Goal: Transaction & Acquisition: Purchase product/service

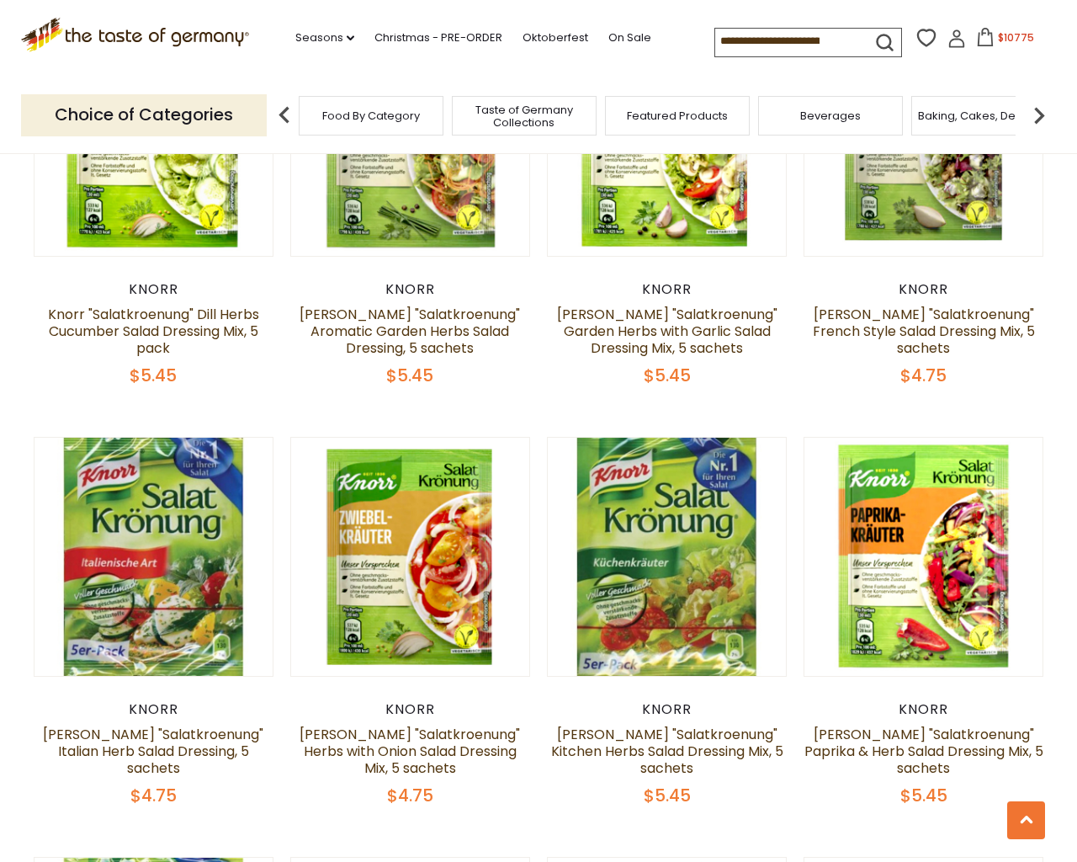
scroll to position [4026, 0]
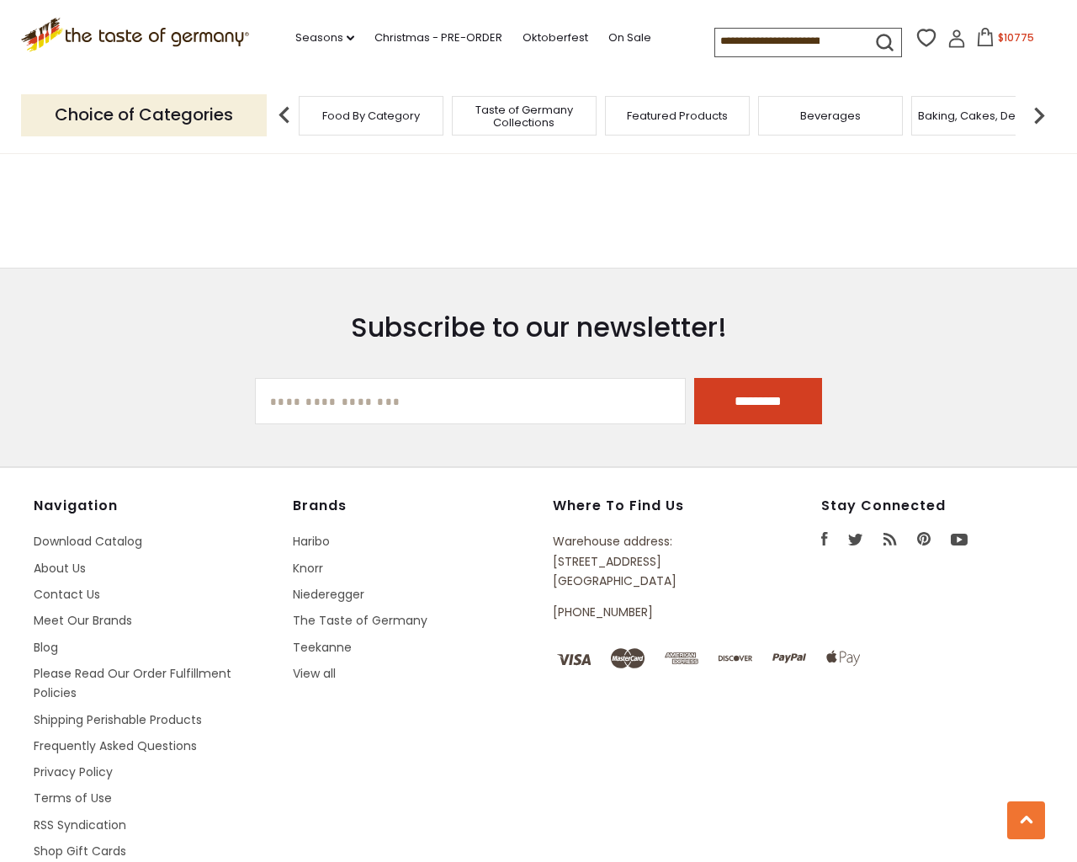
type input "***"
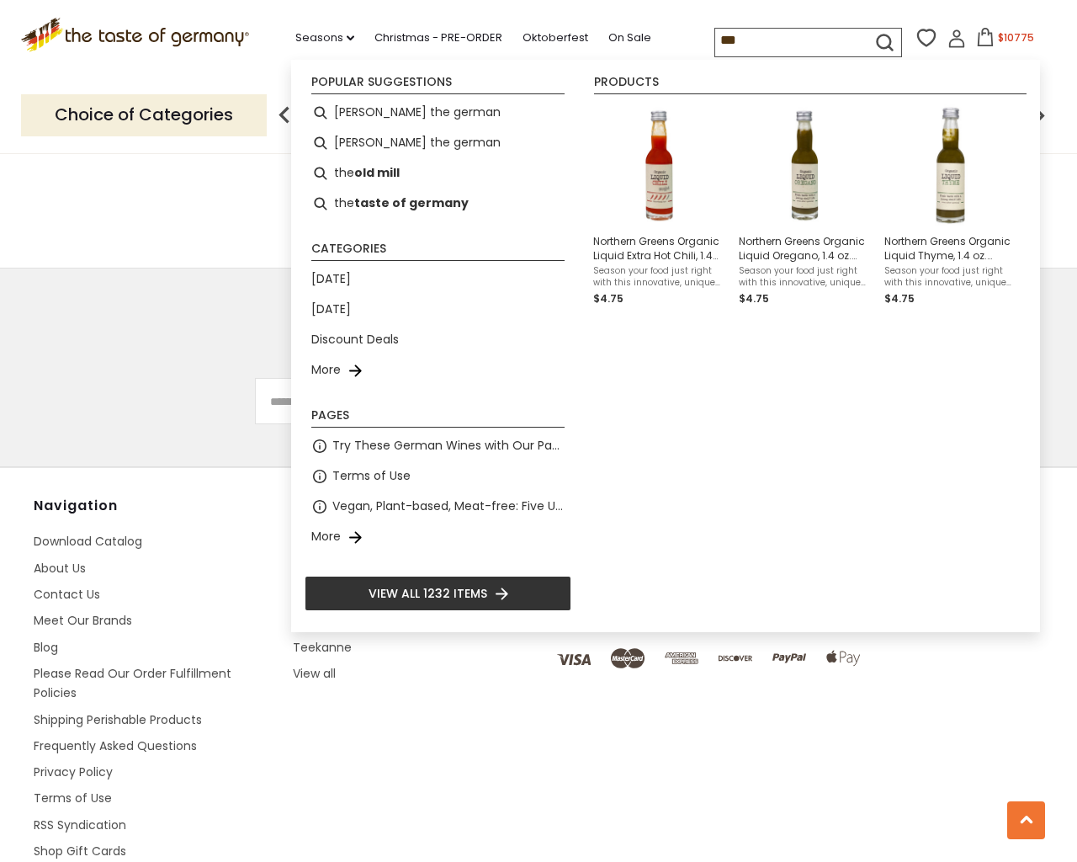
select select "*********"
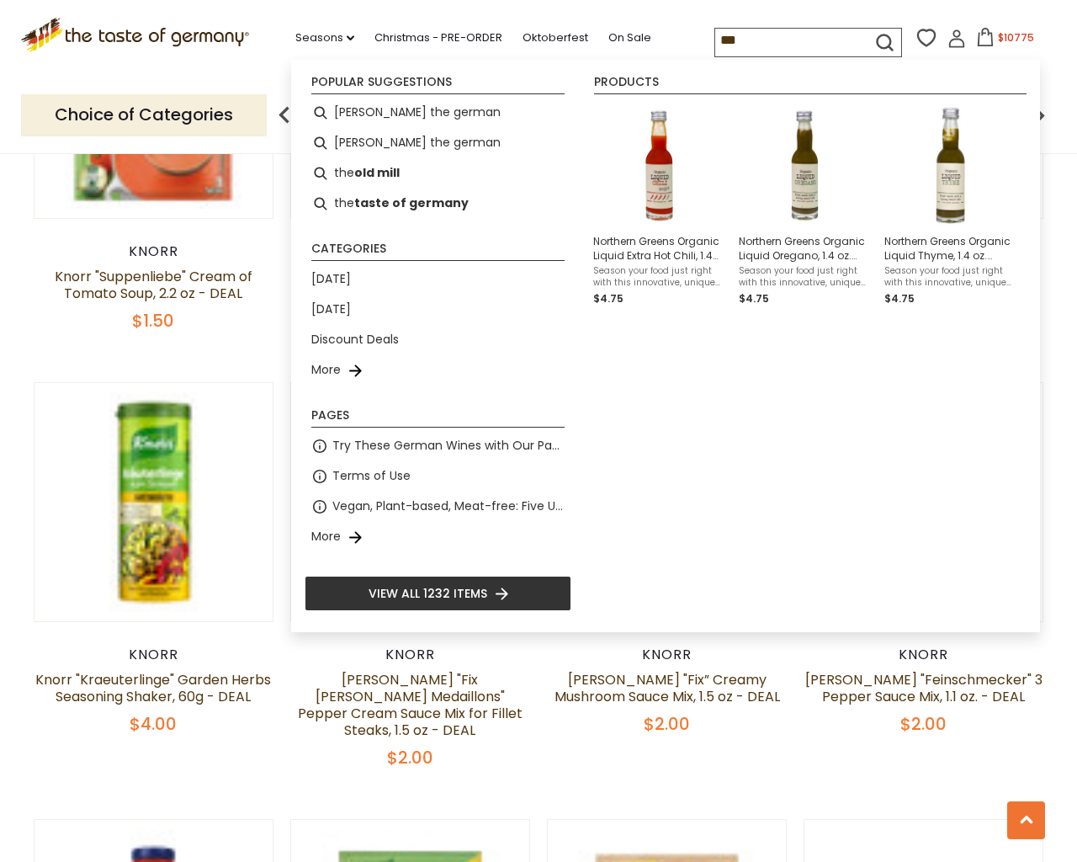
scroll to position [4009, 0]
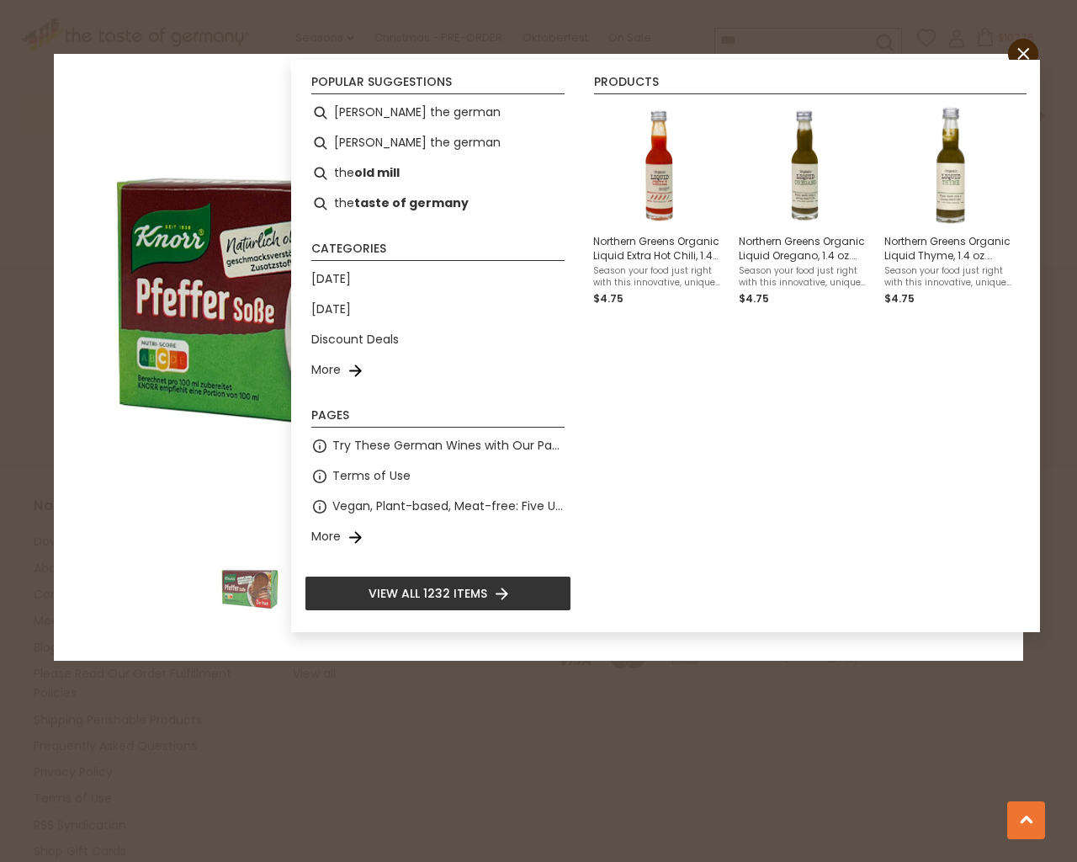
click at [587, 421] on input "*" at bounding box center [621, 444] width 69 height 46
type input "*"
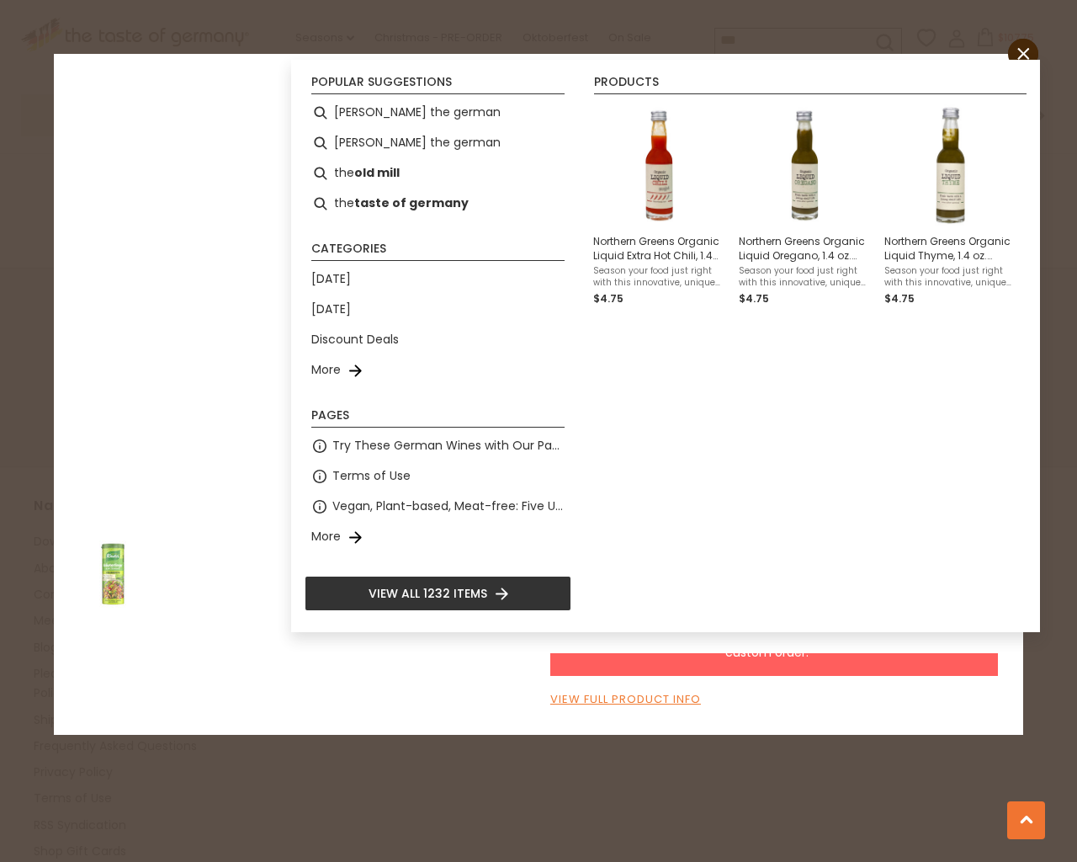
click at [587, 421] on input "*" at bounding box center [621, 444] width 69 height 46
type input "*"
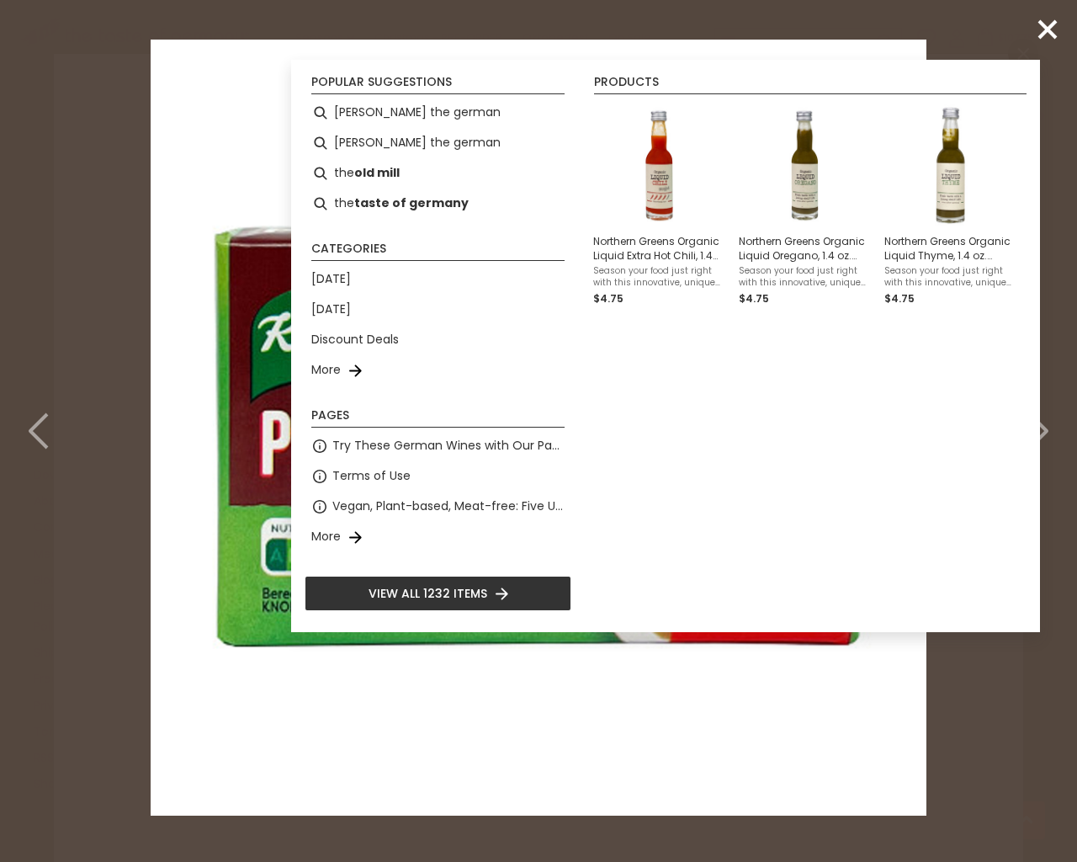
click at [587, 421] on input "*" at bounding box center [621, 444] width 69 height 46
type input "*"
click at [587, 421] on input "*" at bounding box center [621, 444] width 69 height 46
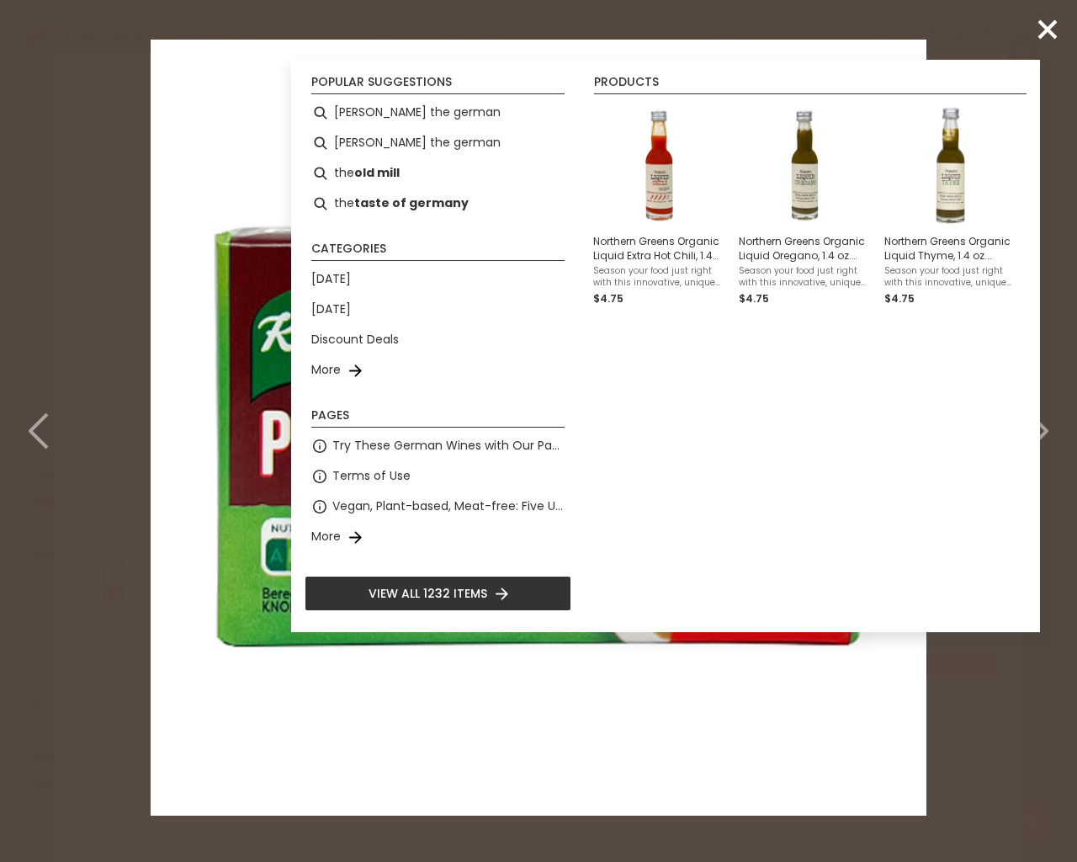
type input "*"
click at [587, 421] on input "*" at bounding box center [621, 444] width 69 height 46
type input "*"
click at [587, 459] on input "*" at bounding box center [621, 482] width 69 height 46
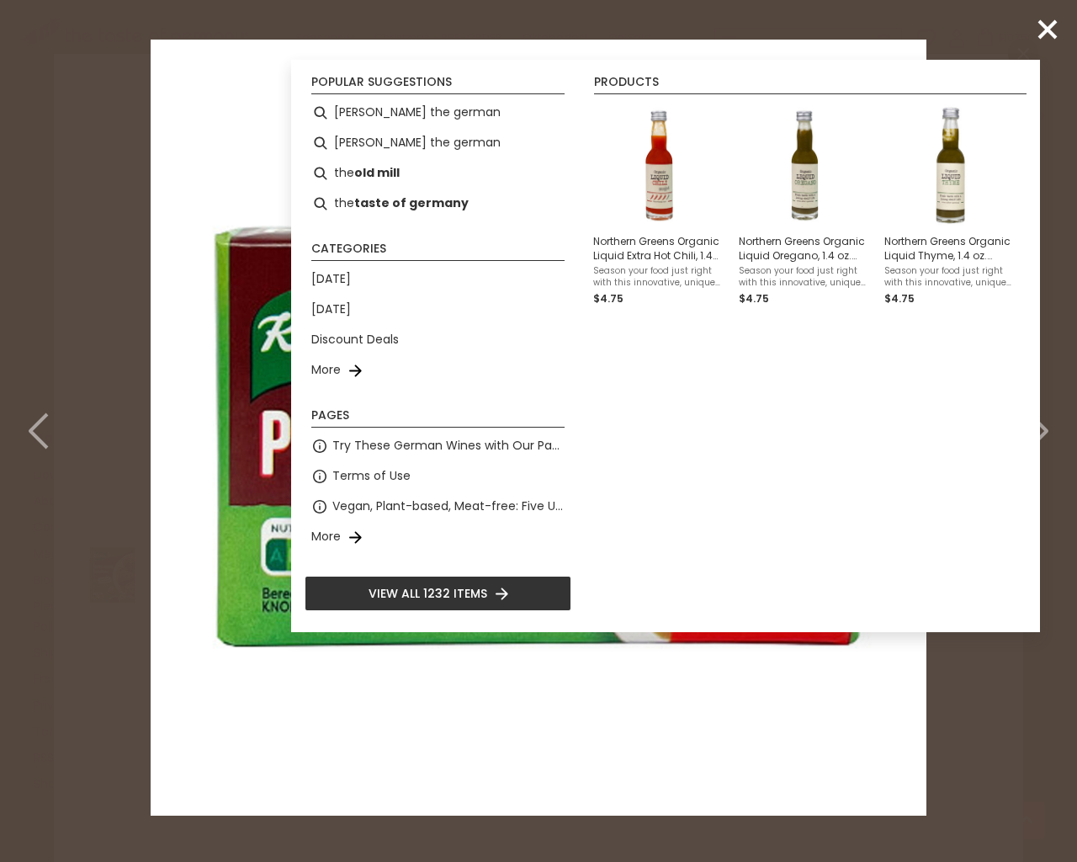
click at [587, 459] on input "*" at bounding box center [621, 482] width 69 height 46
type input "*"
